Goal: Transaction & Acquisition: Subscribe to service/newsletter

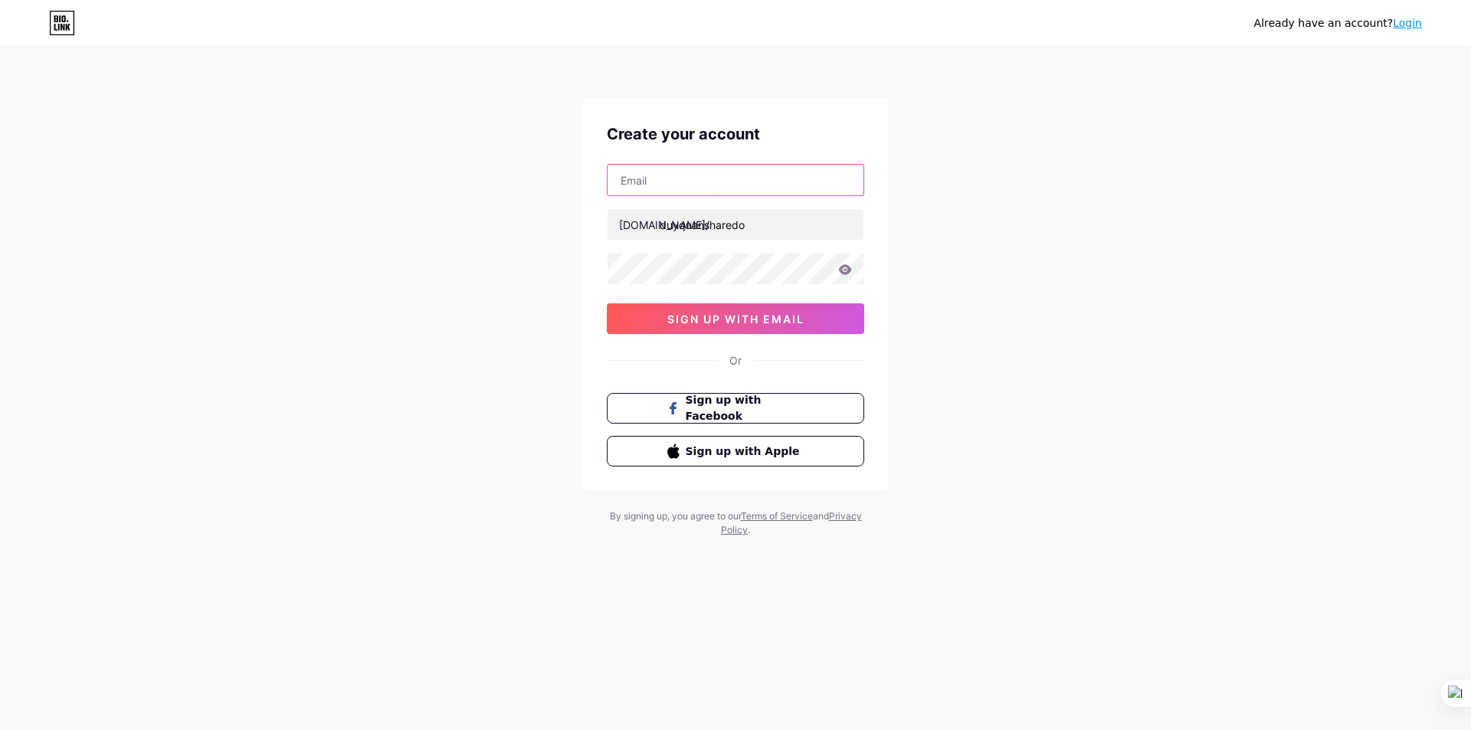
click at [675, 189] on input "text" at bounding box center [735, 180] width 256 height 31
type input "[EMAIL_ADDRESS][DOMAIN_NAME]"
click at [843, 270] on icon at bounding box center [845, 269] width 14 height 11
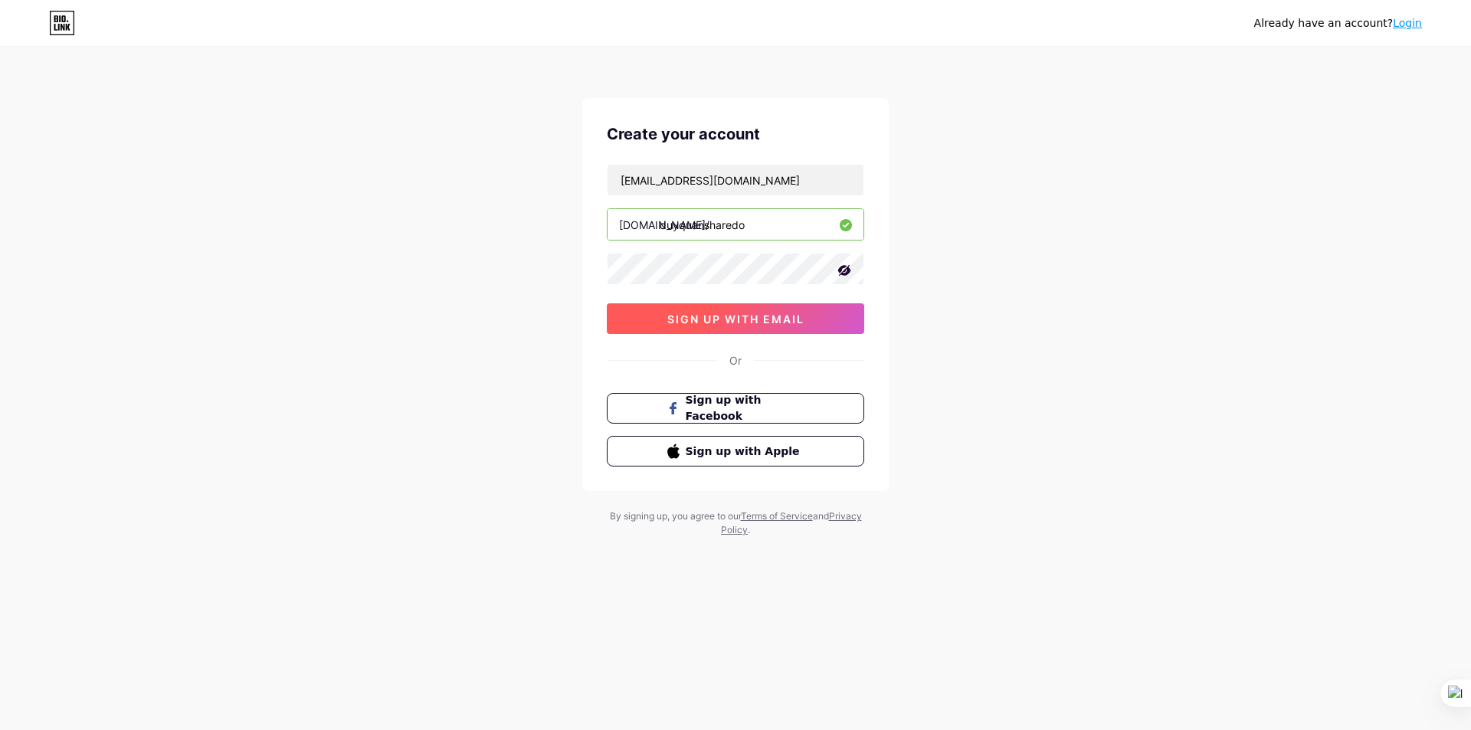
click at [725, 314] on span "sign up with email" at bounding box center [735, 319] width 137 height 13
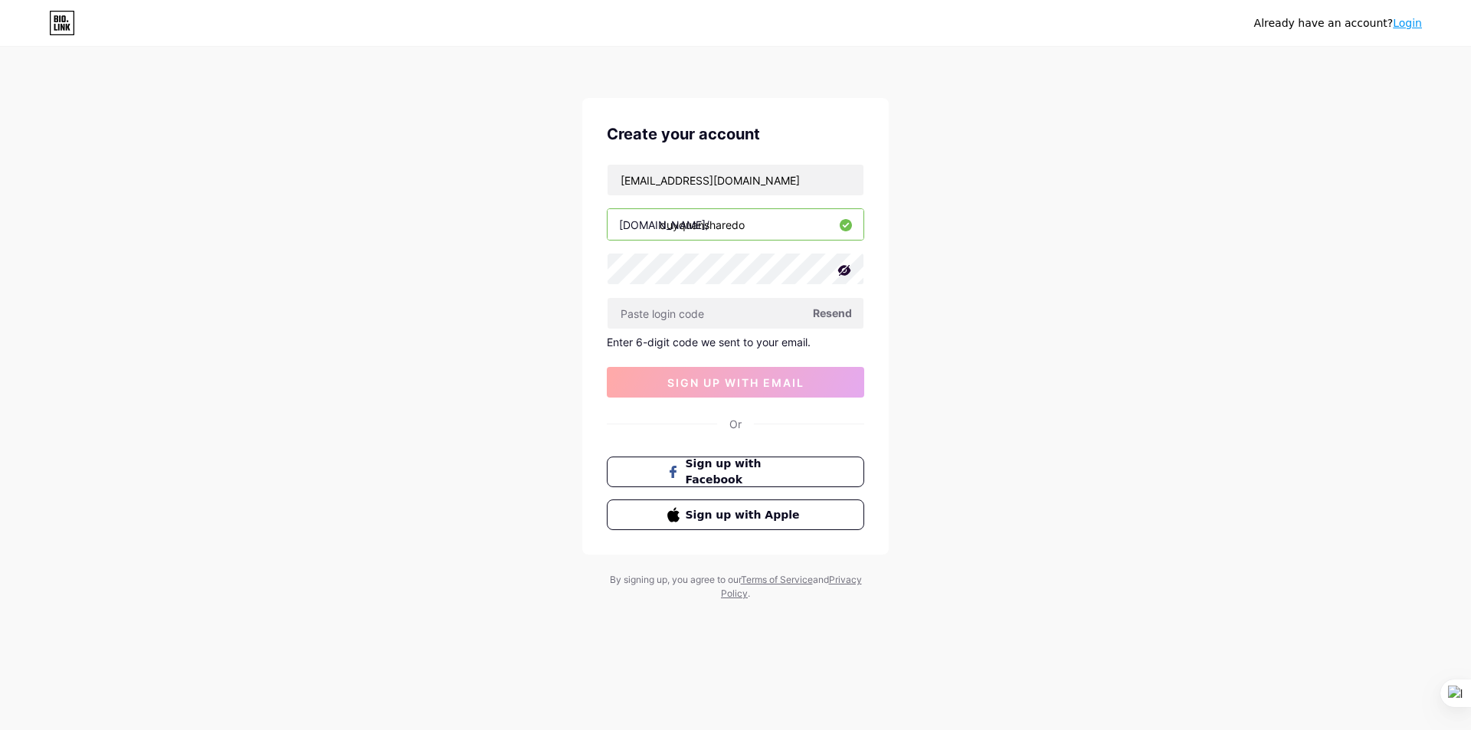
click at [687, 230] on input "duyquansharedo" at bounding box center [735, 224] width 256 height 31
click at [754, 225] on input "duyquansharedo" at bounding box center [735, 224] width 256 height 31
click at [687, 316] on input "text" at bounding box center [735, 313] width 256 height 31
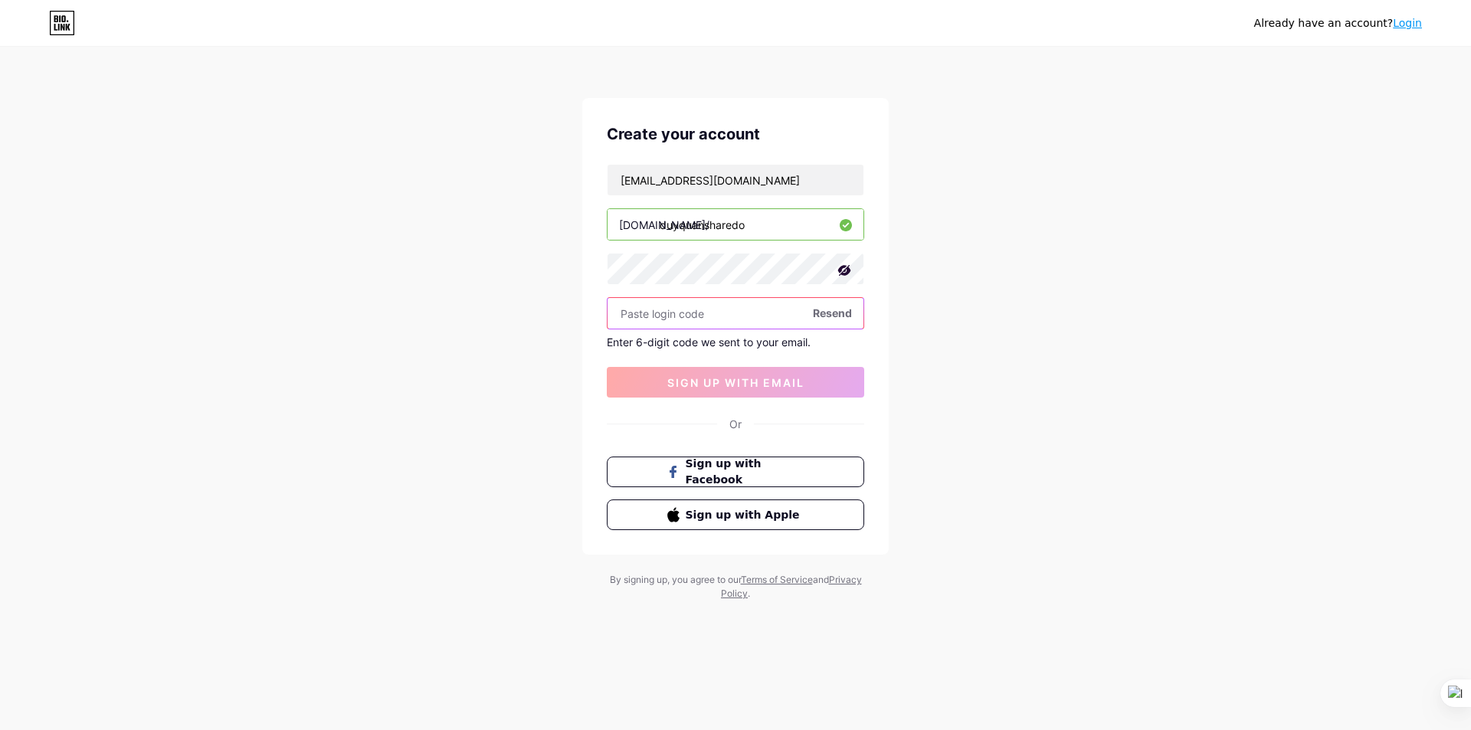
paste input "899767"
type input "899767"
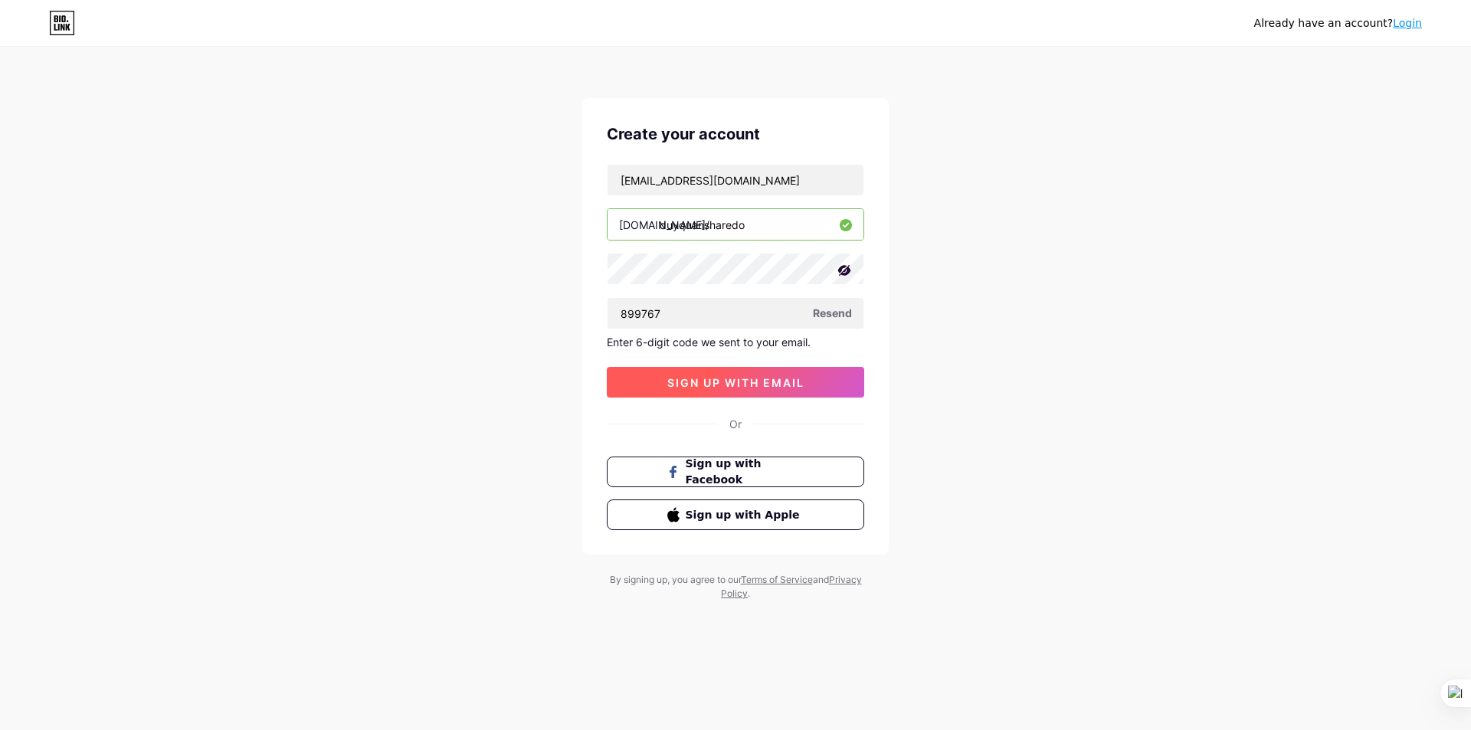
click at [709, 372] on button "sign up with email" at bounding box center [735, 382] width 257 height 31
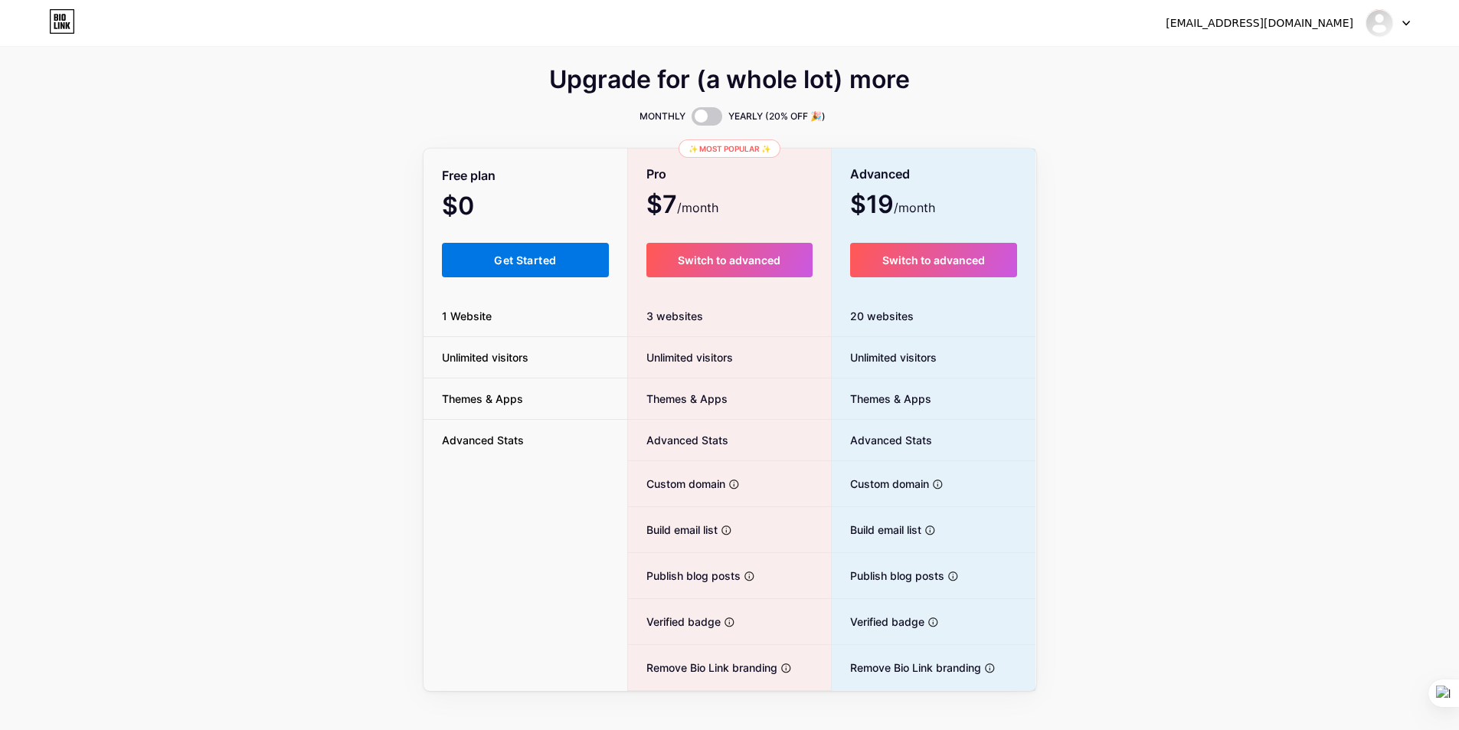
click at [550, 260] on span "Get Started" at bounding box center [525, 260] width 62 height 13
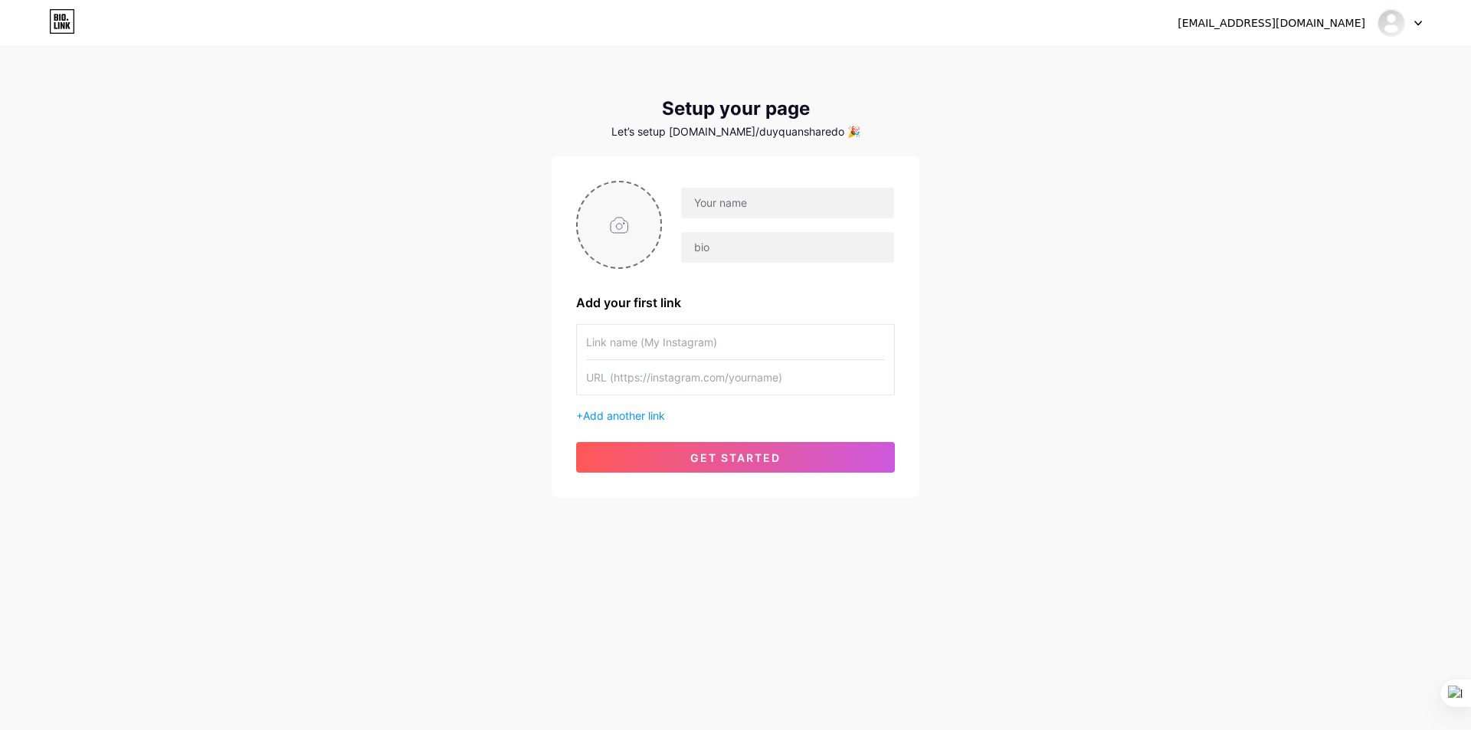
click at [617, 229] on input "file" at bounding box center [619, 224] width 83 height 85
click at [666, 356] on input "text" at bounding box center [735, 342] width 299 height 34
click at [65, 22] on icon at bounding box center [62, 21] width 26 height 25
click at [748, 198] on input "text" at bounding box center [787, 203] width 213 height 31
type input "[PERSON_NAME]"
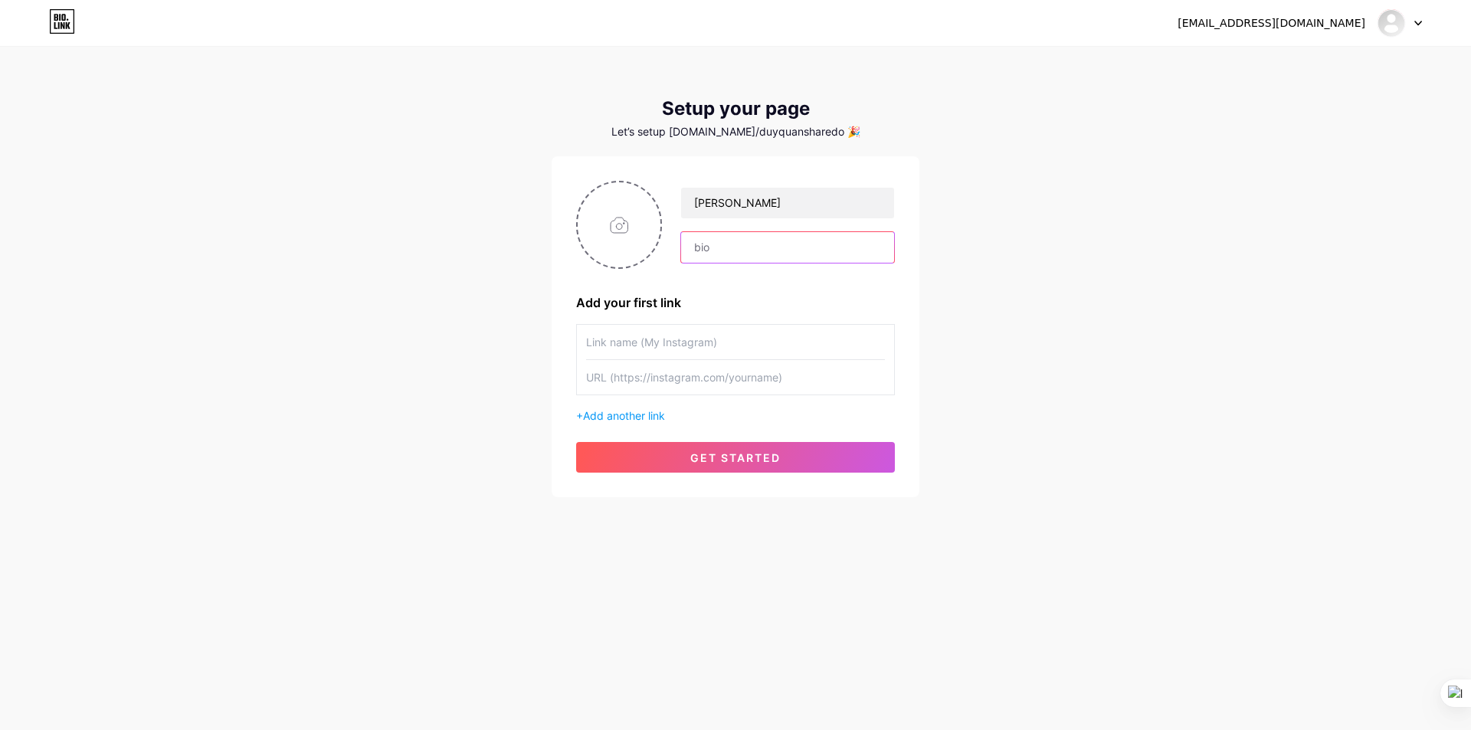
drag, startPoint x: 706, startPoint y: 251, endPoint x: 699, endPoint y: 250, distance: 7.7
click at [706, 251] on input "text" at bounding box center [787, 247] width 213 height 31
type input "quan211"
click at [711, 470] on button "get started" at bounding box center [735, 457] width 319 height 31
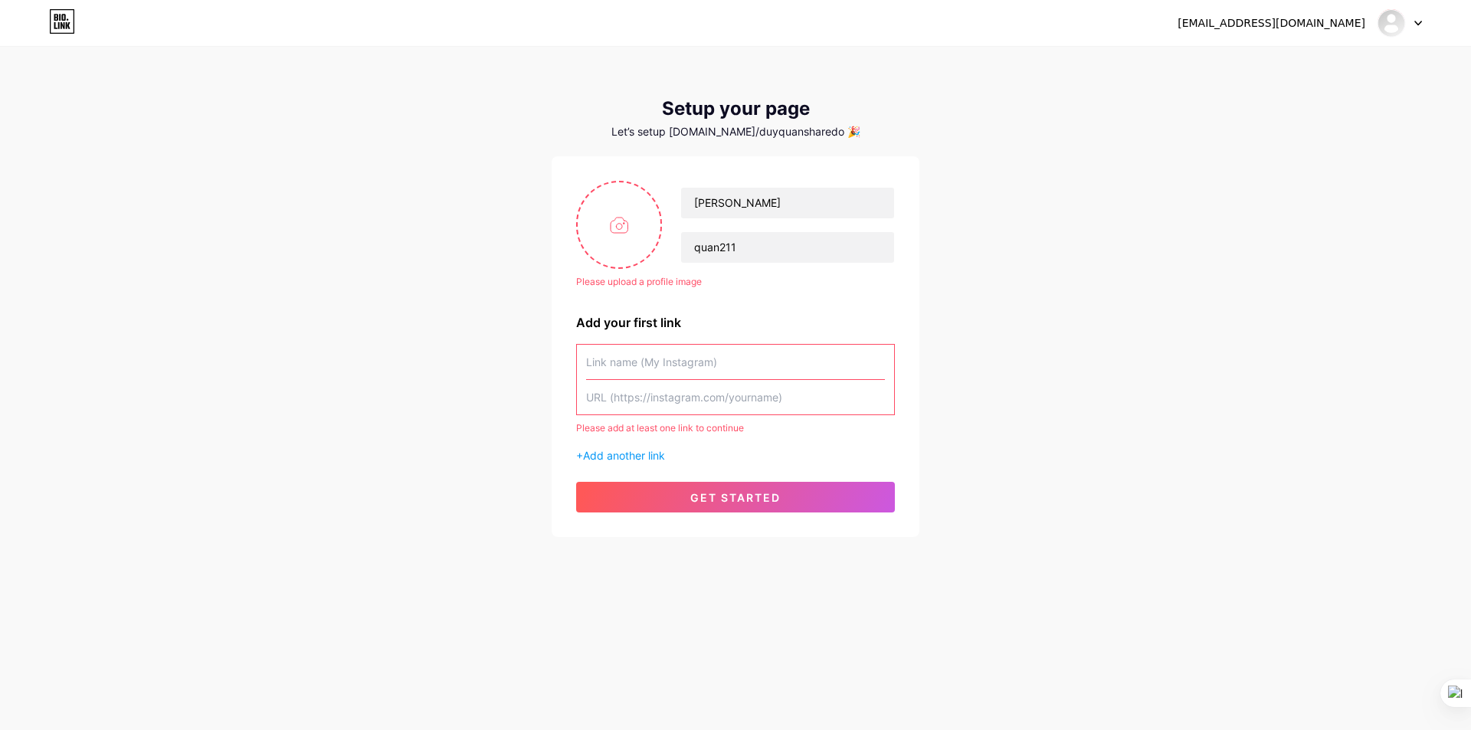
click at [684, 358] on input "text" at bounding box center [735, 362] width 299 height 34
